Goal: Download file/media

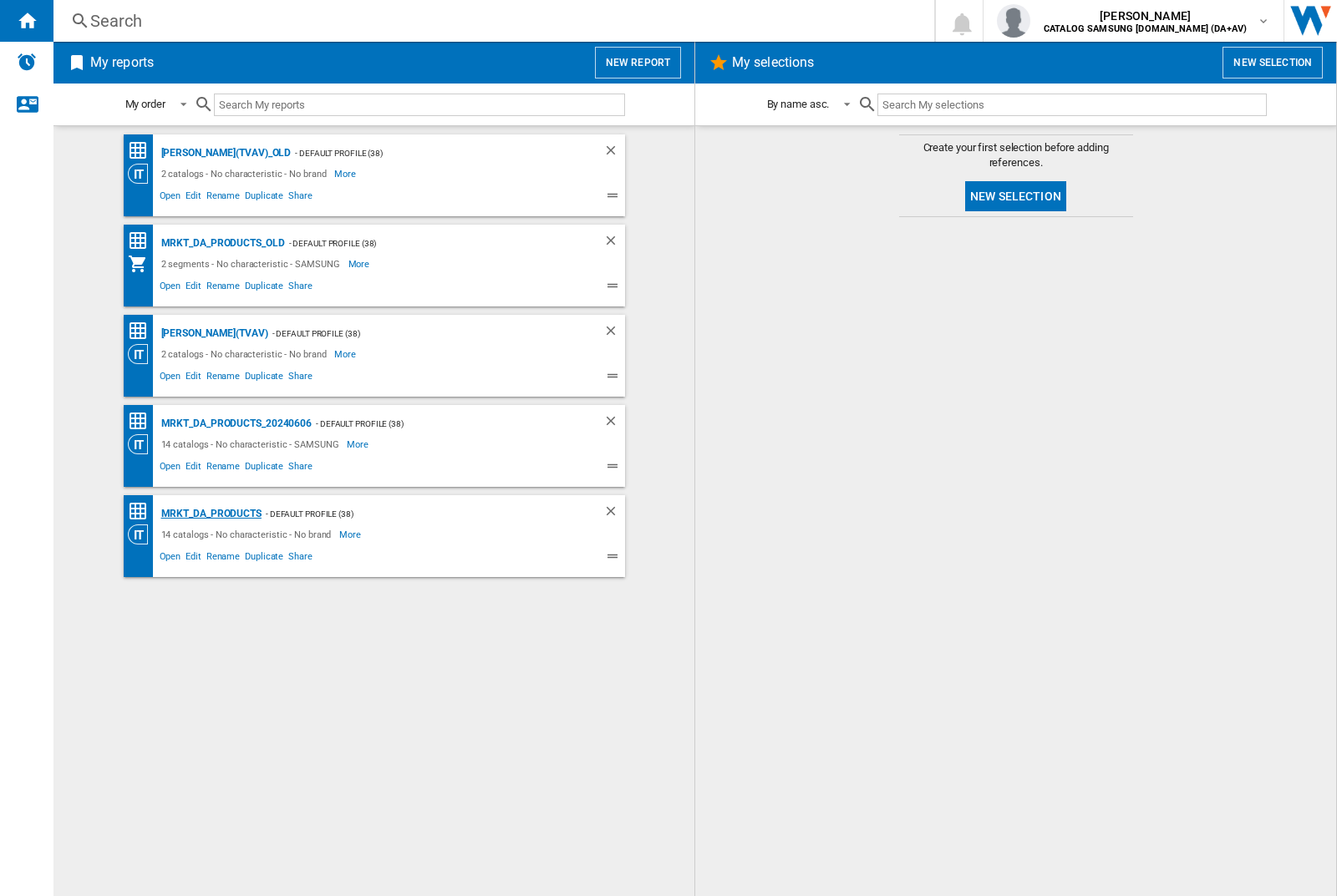
click at [211, 514] on div "MRKT_DA_PRODUCTS" at bounding box center [210, 515] width 104 height 21
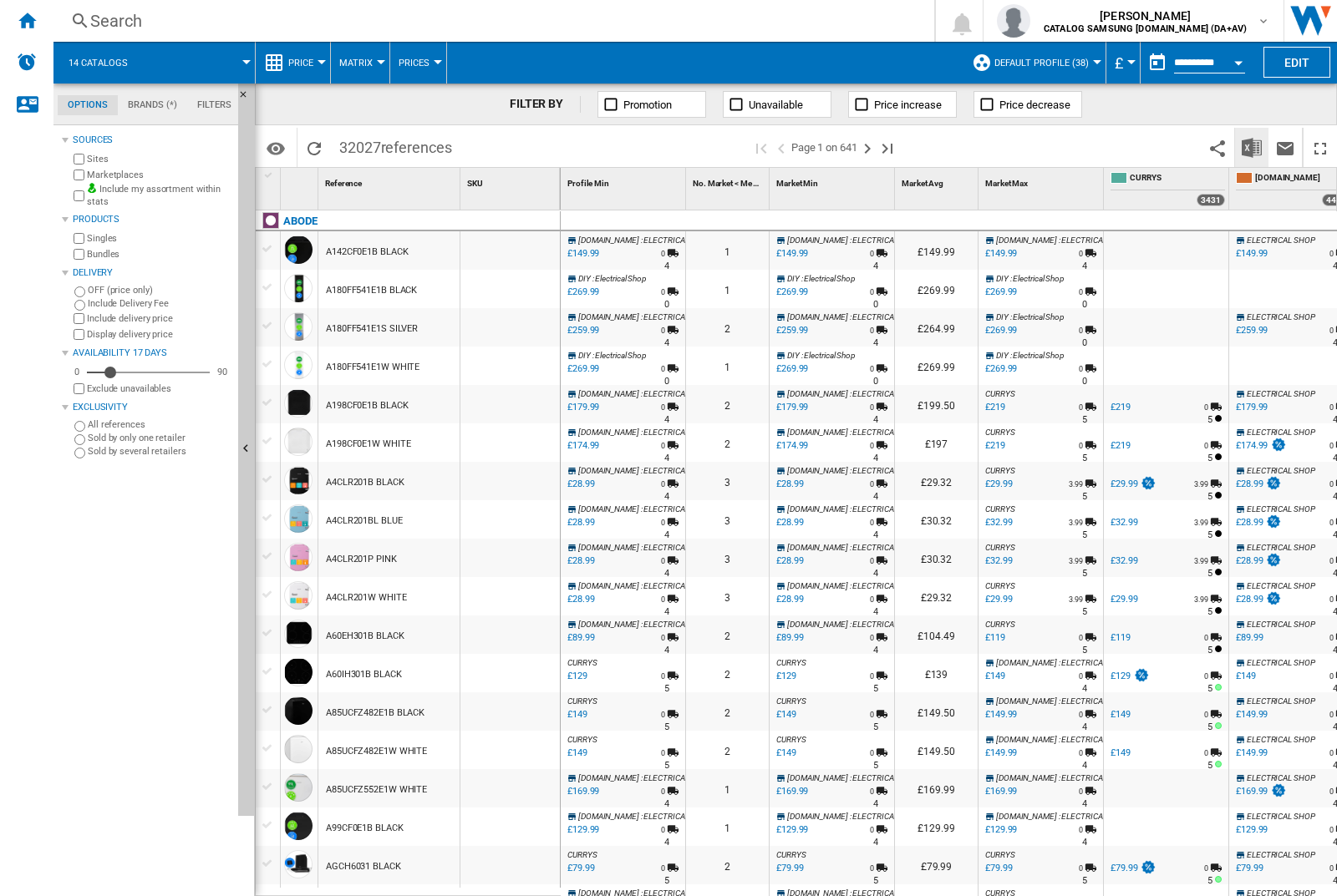
click at [1251, 146] on img "Download in Excel" at bounding box center [1251, 148] width 20 height 20
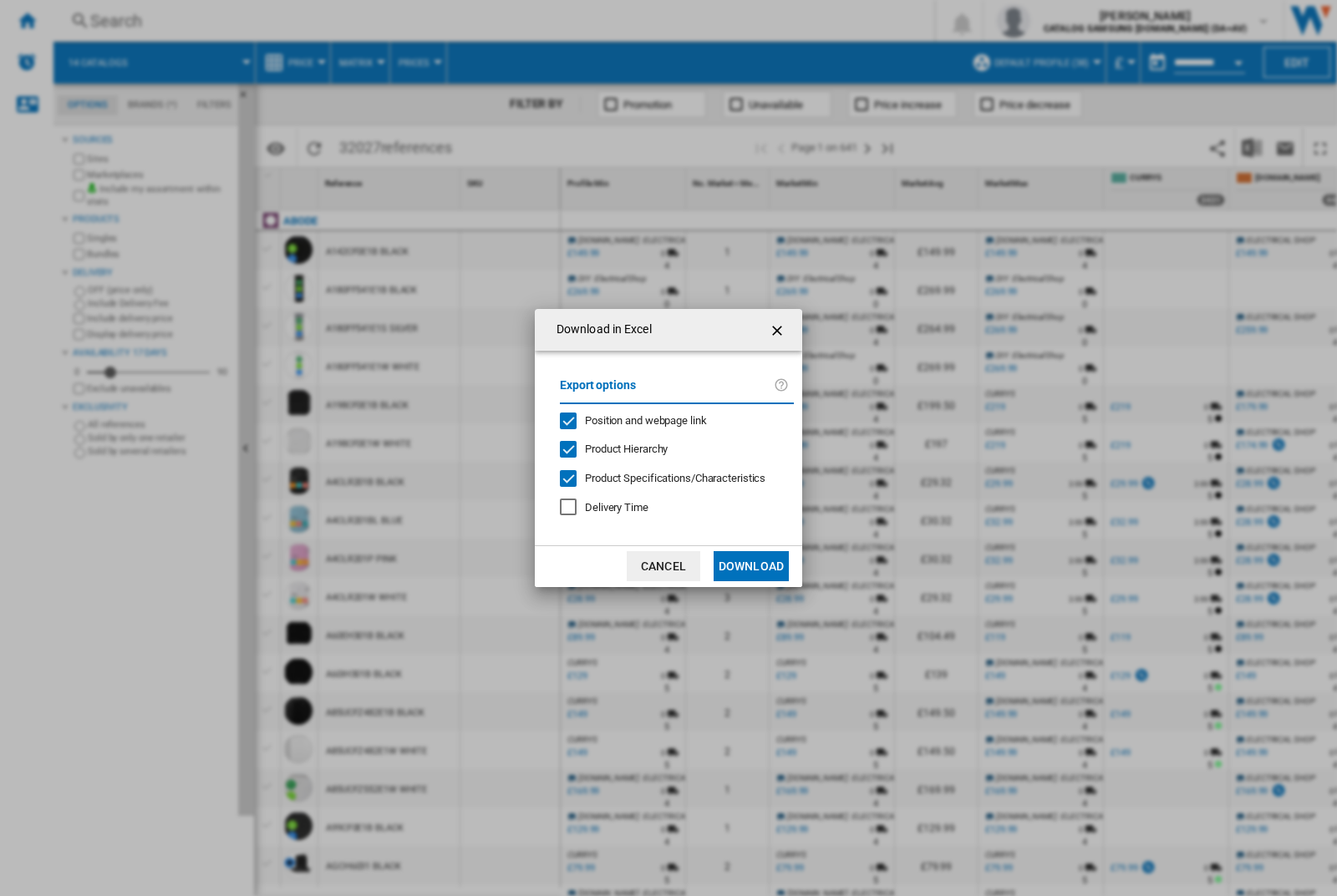
click at [634, 419] on span "Position and webpage link" at bounding box center [645, 420] width 122 height 13
click at [751, 566] on button "Download" at bounding box center [752, 566] width 75 height 30
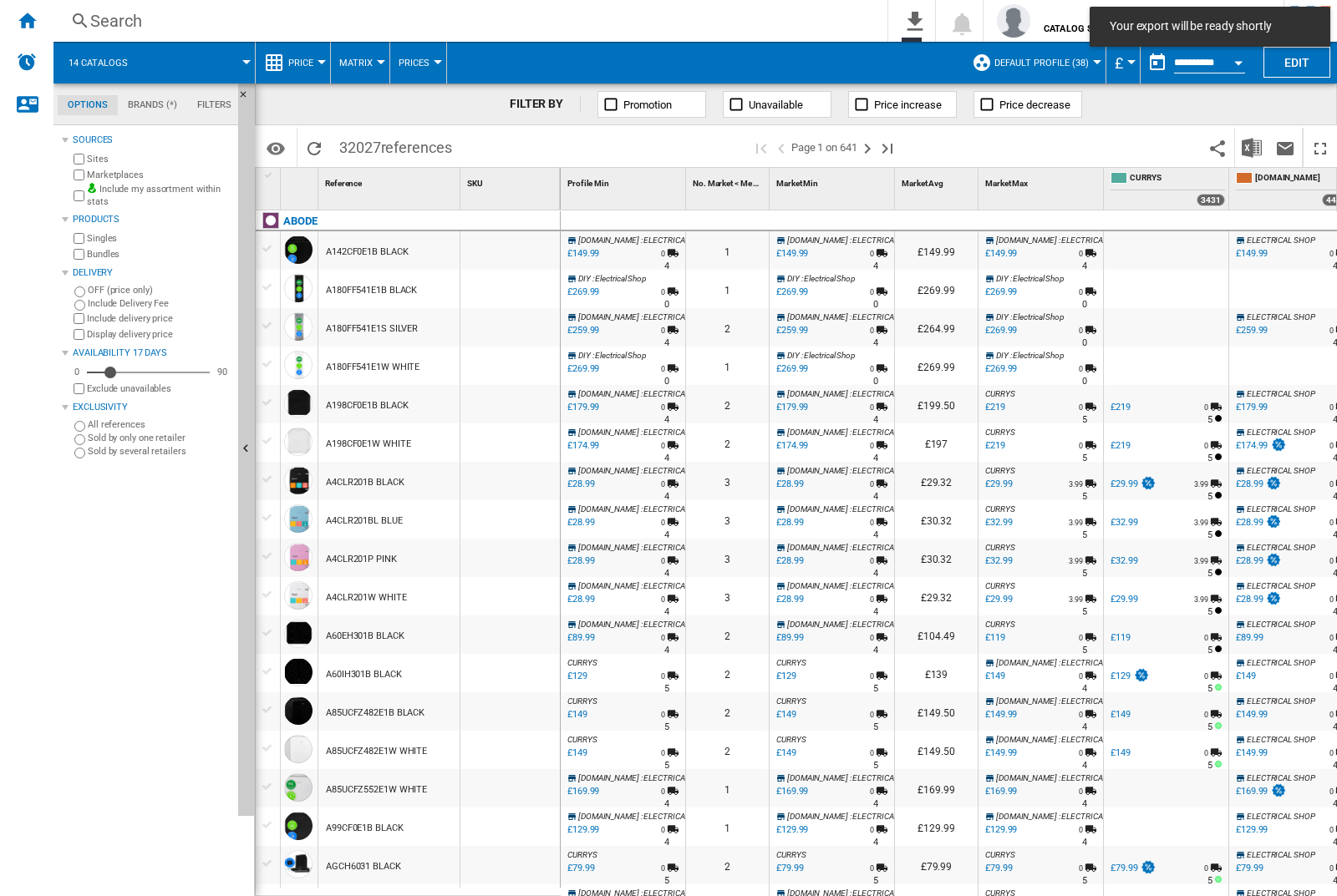
click at [516, 247] on div at bounding box center [510, 251] width 100 height 39
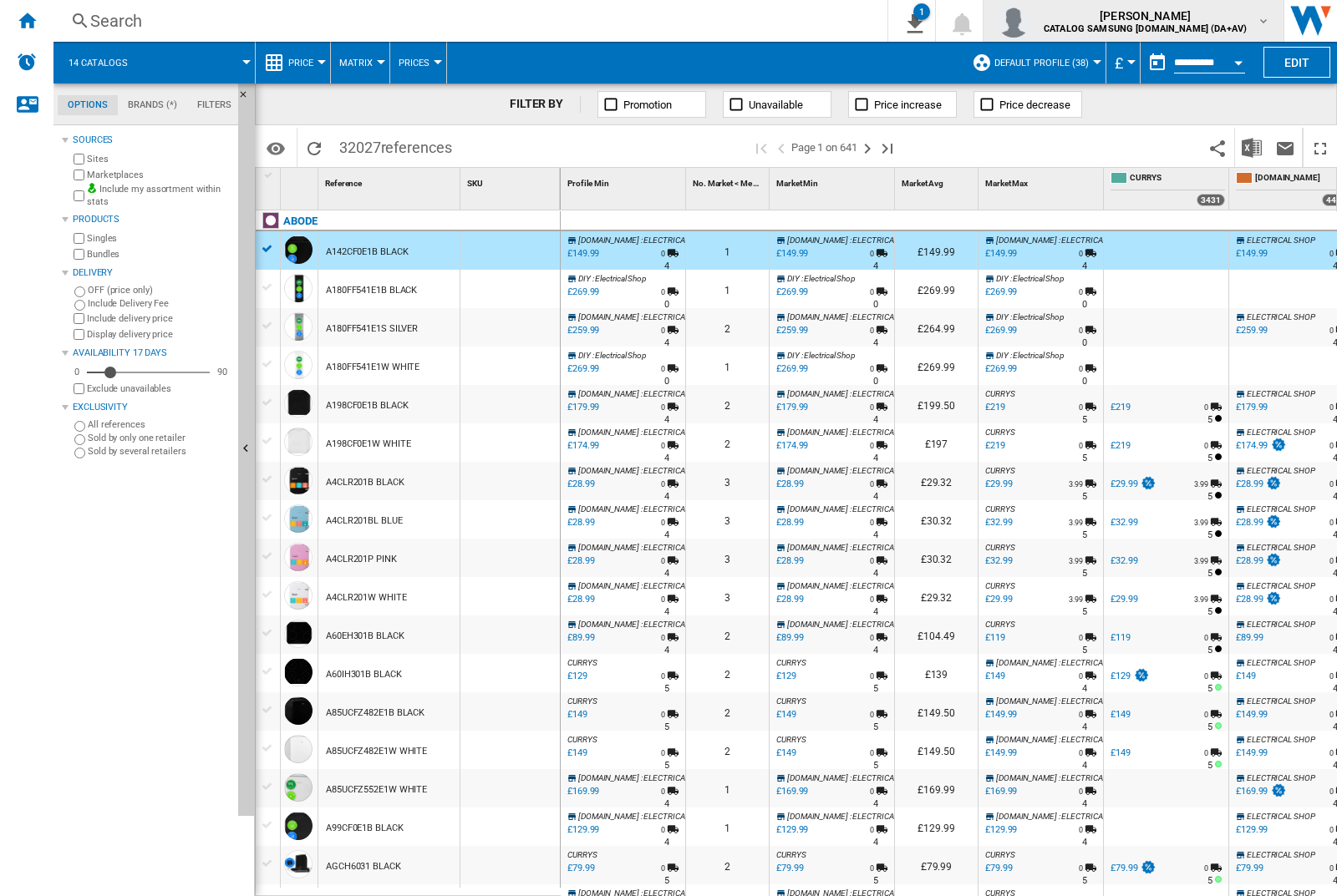
click at [1030, 21] on img "button" at bounding box center [1013, 20] width 34 height 34
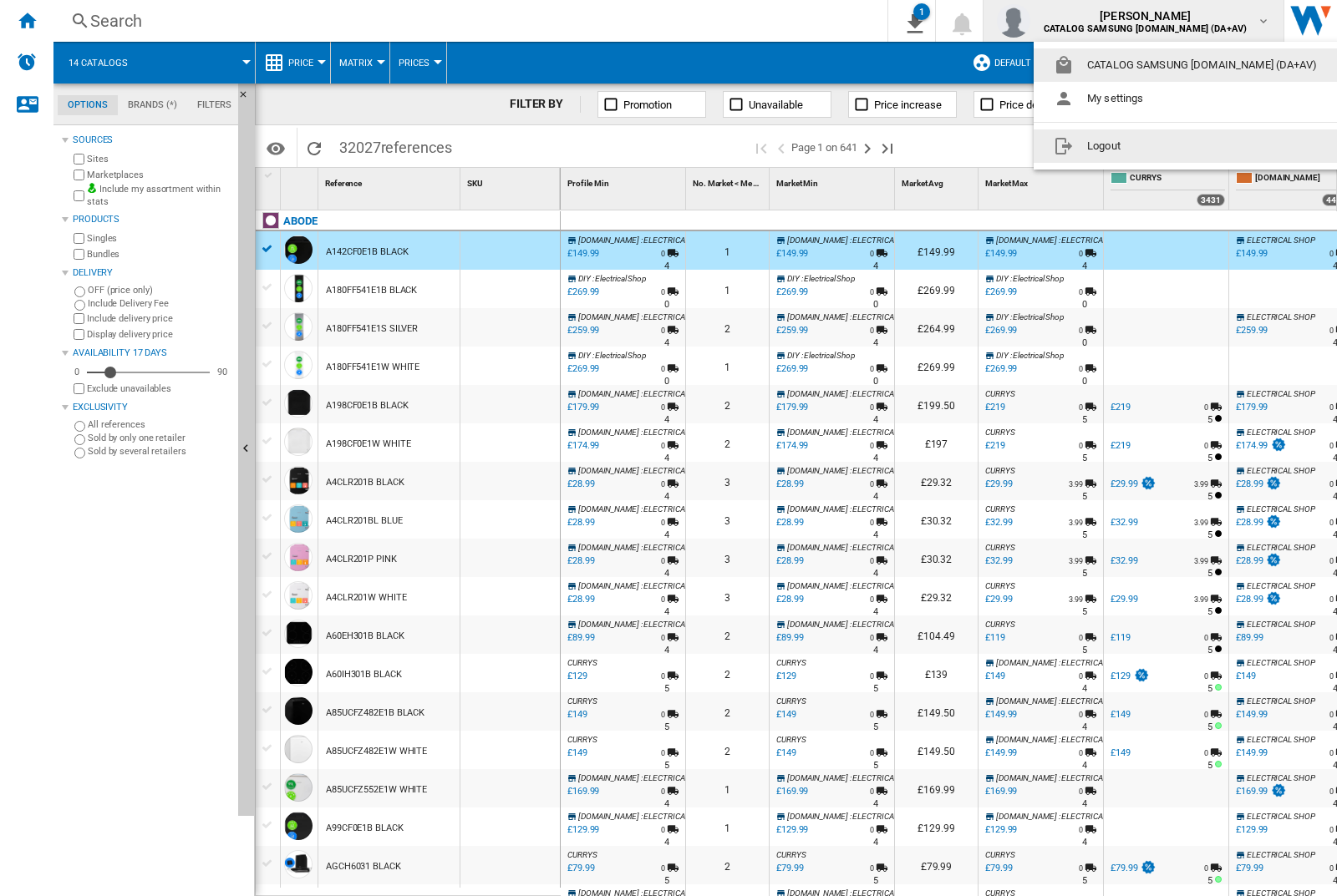
click at [1162, 146] on button "Logout" at bounding box center [1188, 146] width 310 height 34
